Goal: Task Accomplishment & Management: Use online tool/utility

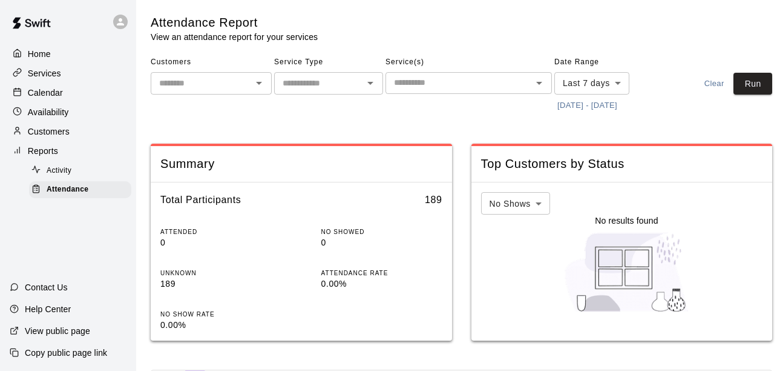
click at [599, 104] on button "[DATE] - [DATE]" at bounding box center [588, 105] width 66 height 19
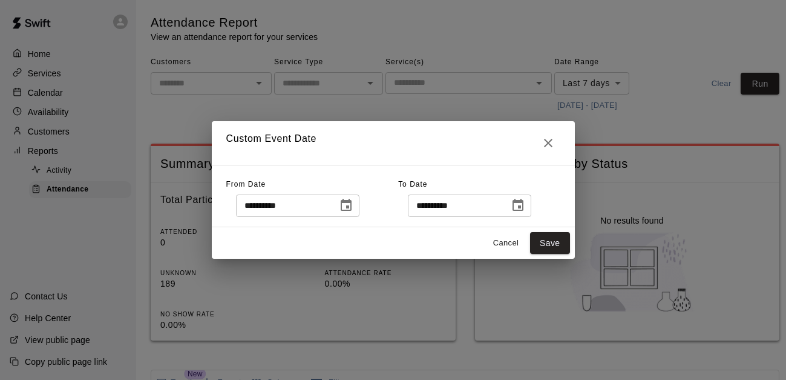
click at [354, 202] on icon "Choose date, selected date is Oct 6, 2025" at bounding box center [346, 205] width 15 height 15
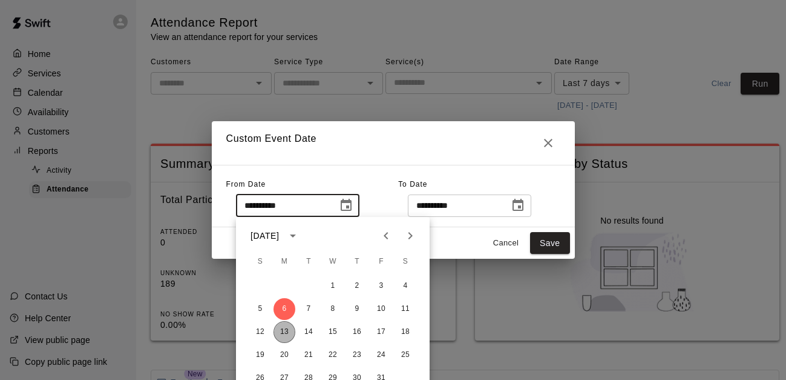
click at [279, 325] on button "13" at bounding box center [285, 332] width 22 height 22
type input "**********"
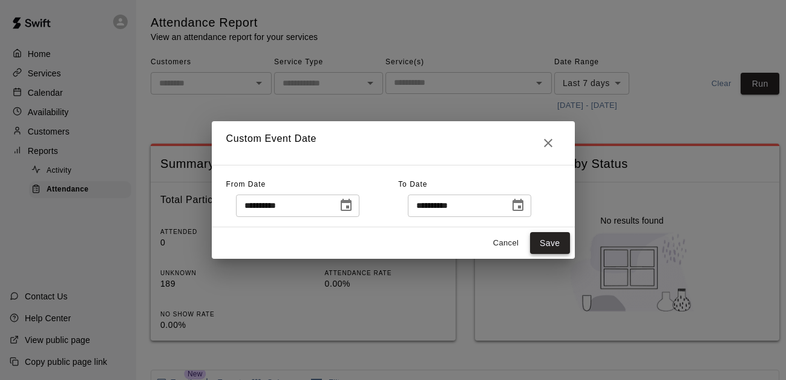
click at [557, 236] on button "Save" at bounding box center [550, 243] width 40 height 22
type input "******"
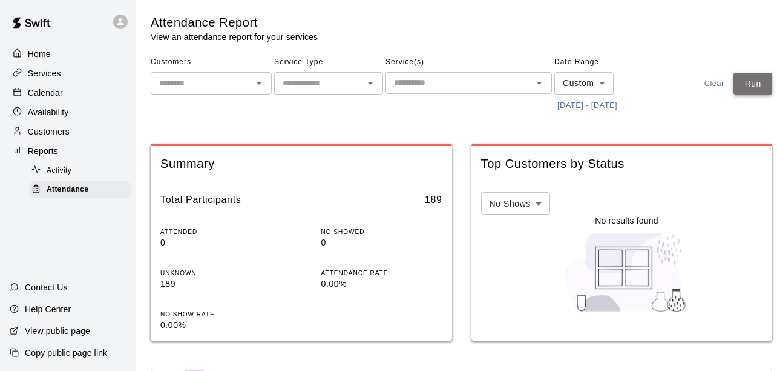
click at [760, 87] on button "Run" at bounding box center [753, 84] width 39 height 22
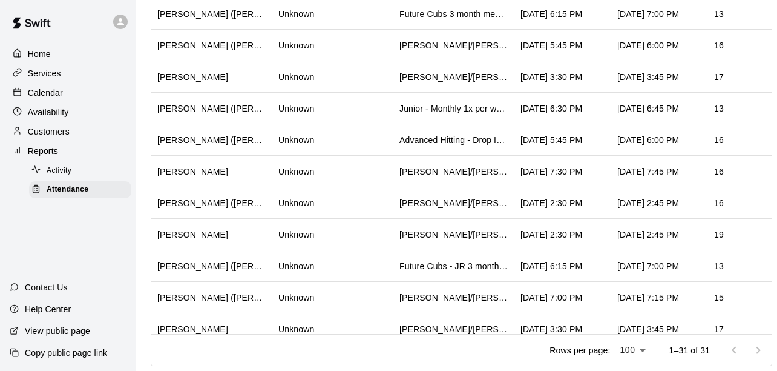
scroll to position [197, 0]
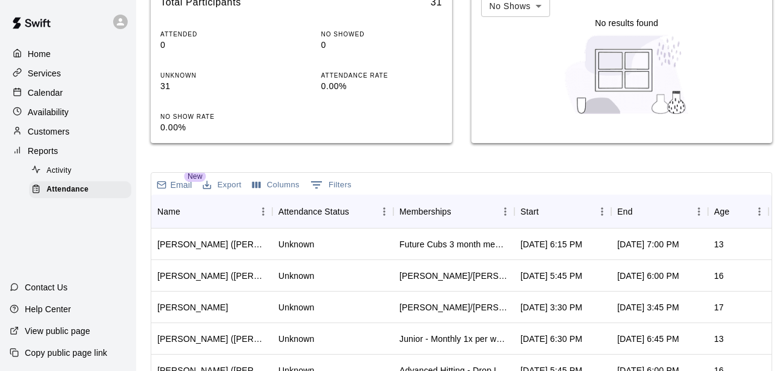
click at [544, 181] on div "Email New Export Columns 0 Filters" at bounding box center [461, 184] width 621 height 22
click at [546, 259] on div "[DATE] 6:15 PM" at bounding box center [563, 243] width 97 height 31
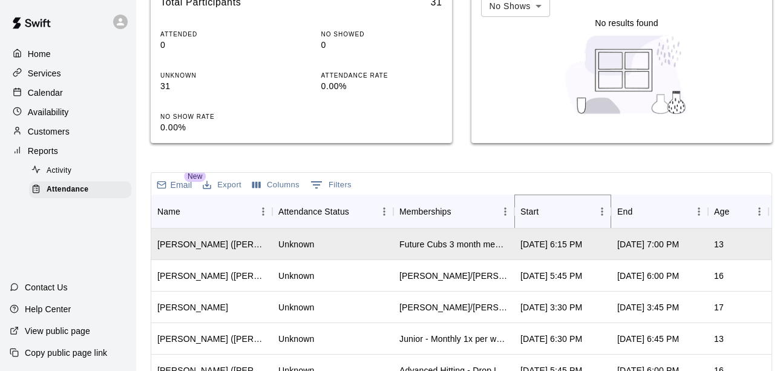
click at [554, 205] on button "Sort" at bounding box center [547, 211] width 17 height 17
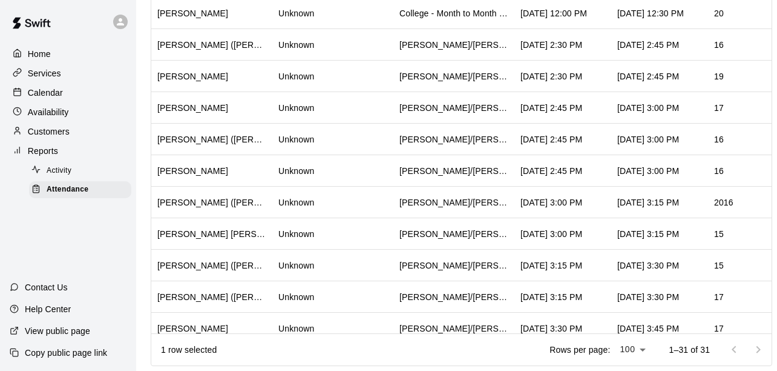
scroll to position [0, 0]
